Goal: Information Seeking & Learning: Learn about a topic

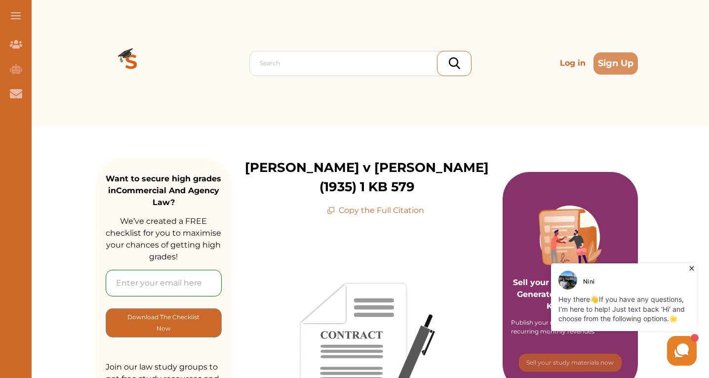
click at [693, 267] on icon at bounding box center [691, 268] width 4 height 4
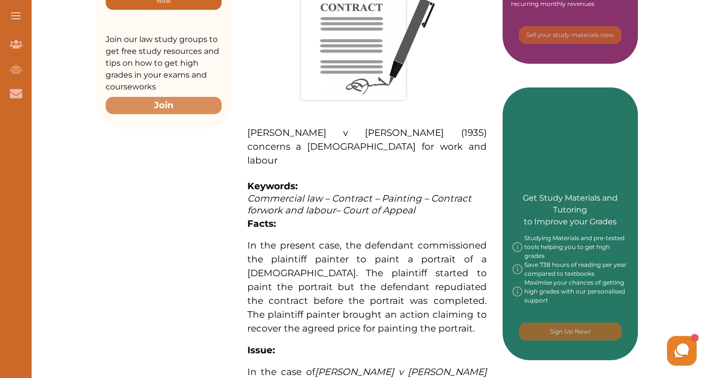
scroll to position [346, 0]
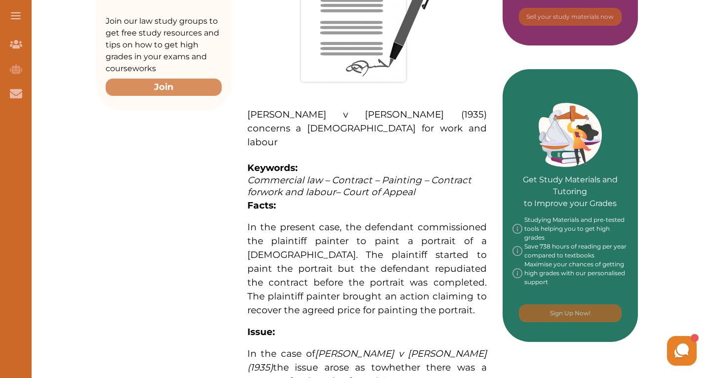
drag, startPoint x: 268, startPoint y: 206, endPoint x: 286, endPoint y: 206, distance: 17.8
click at [286, 221] on span "In the present case, the defendant commissioned the plaintiff painter to paint …" at bounding box center [366, 268] width 239 height 94
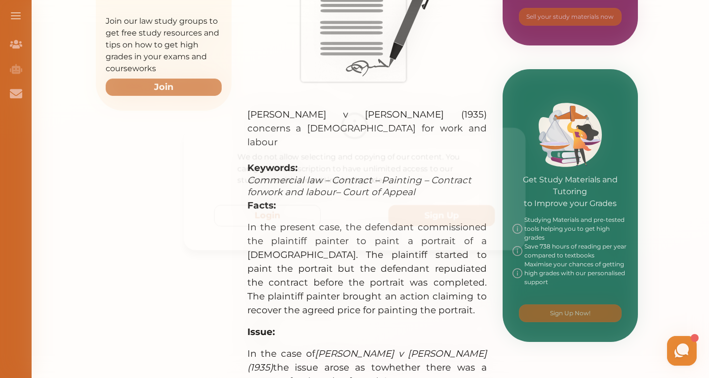
click at [430, 289] on div "We do not allow selecting and copying of our content. You can get our subscript…" at bounding box center [354, 189] width 709 height 378
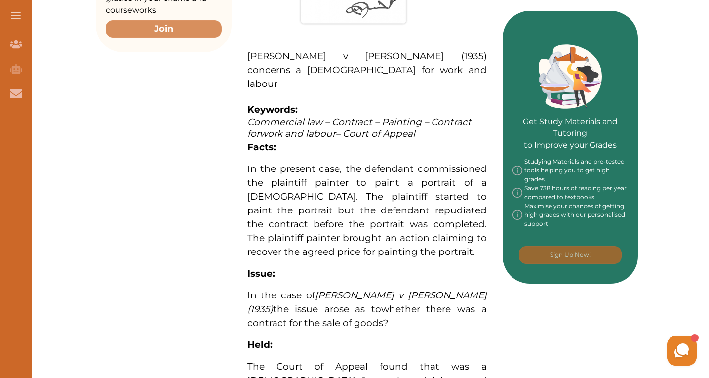
scroll to position [494, 0]
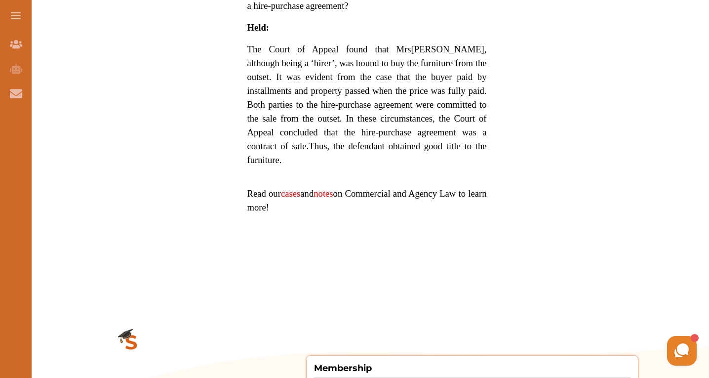
scroll to position [839, 0]
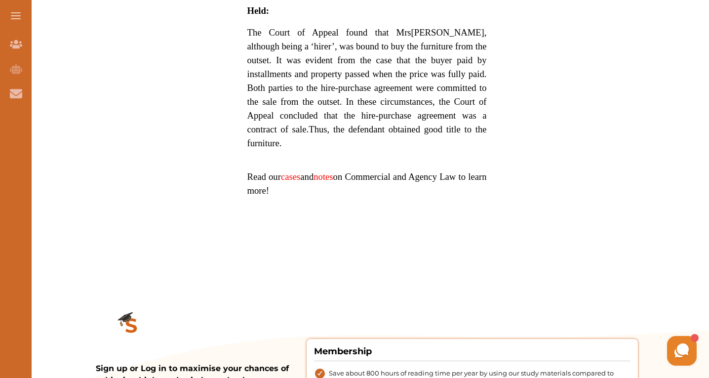
drag, startPoint x: 335, startPoint y: 133, endPoint x: 409, endPoint y: 156, distance: 78.1
click at [409, 134] on span "Lloyd, although being a ‘hirer’, was bound to buy the furniture from the outset…" at bounding box center [366, 80] width 239 height 107
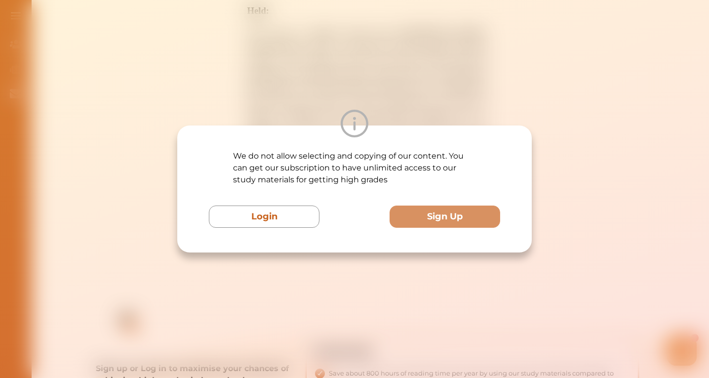
click at [382, 106] on div "We do not allow selecting and copying of our content. You can get our subscript…" at bounding box center [354, 189] width 709 height 378
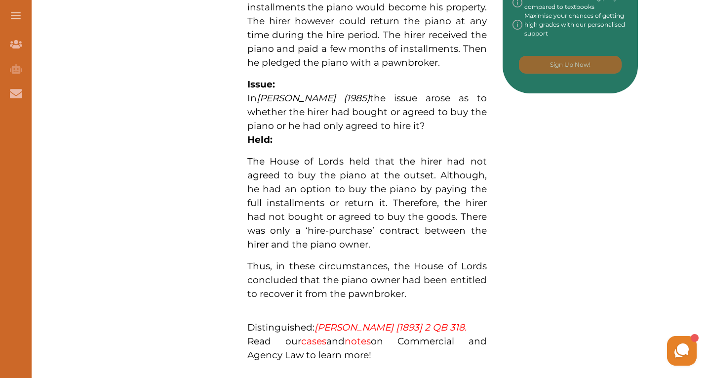
scroll to position [642, 0]
